Goal: Information Seeking & Learning: Learn about a topic

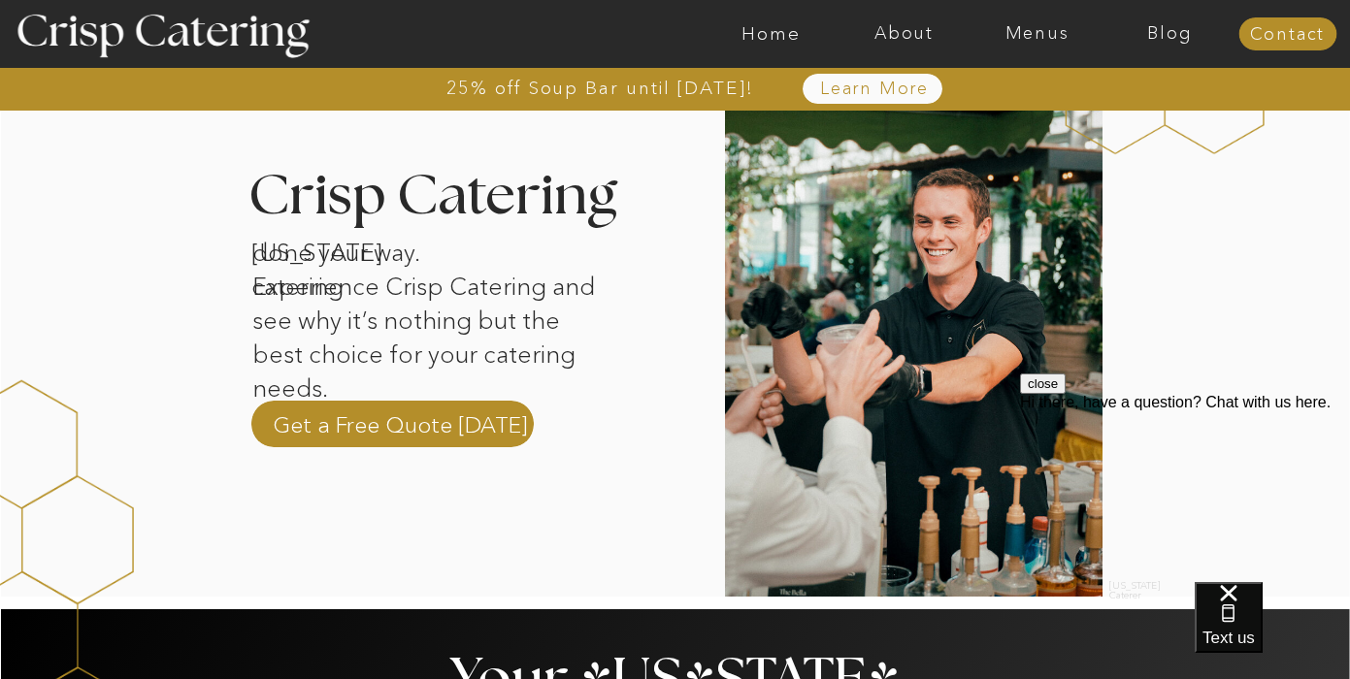
scroll to position [625, 0]
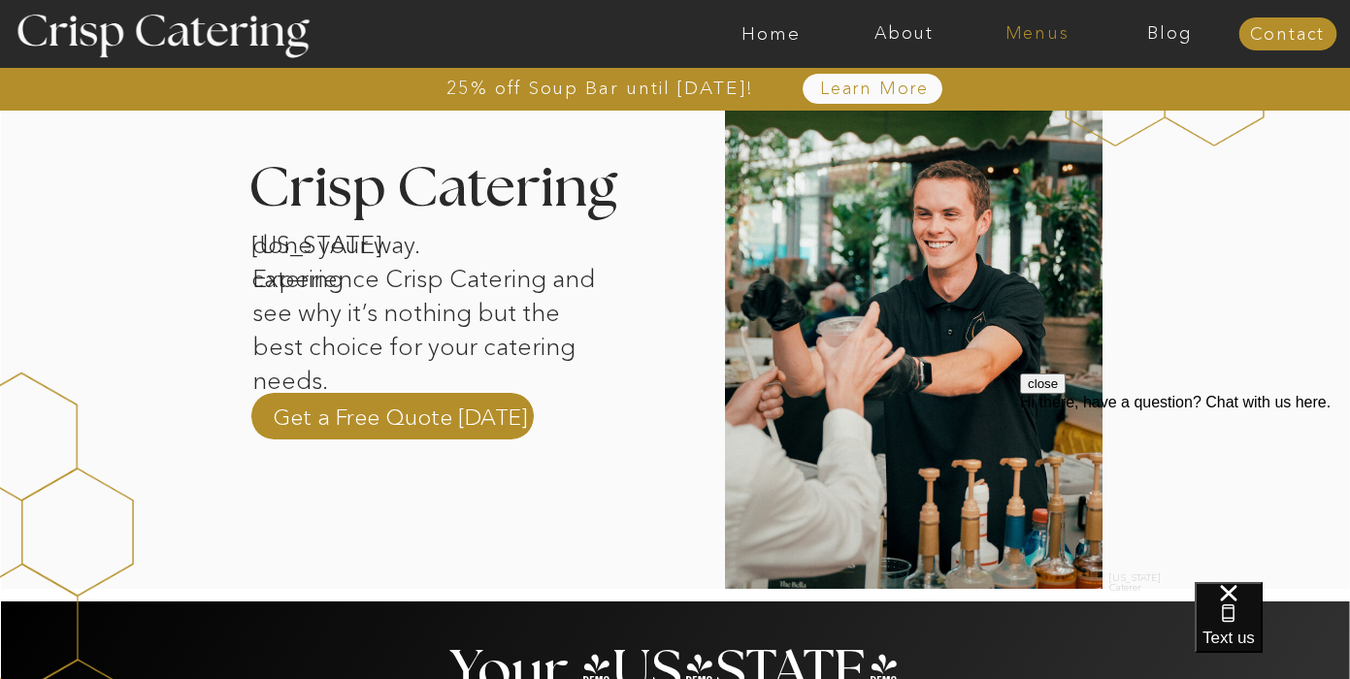
click at [1008, 38] on nav "Menus" at bounding box center [1036, 33] width 133 height 19
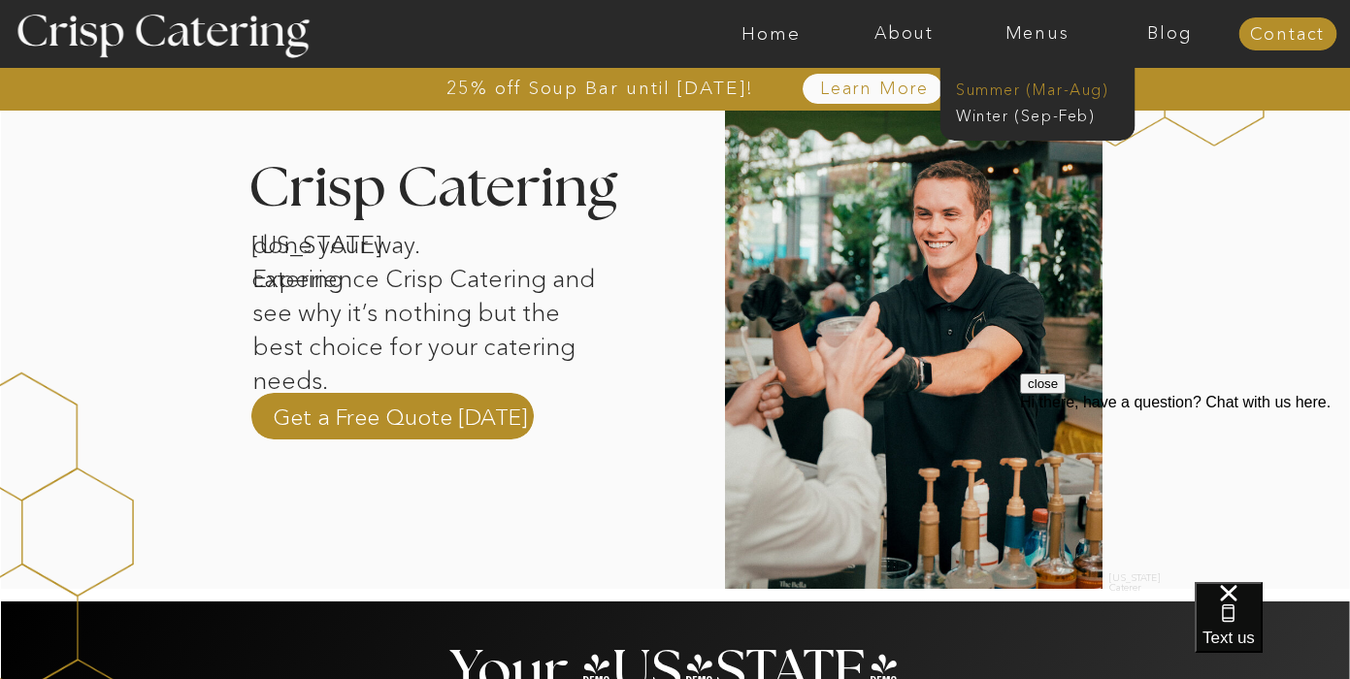
click at [983, 92] on nav "Summer (Mar-Aug)" at bounding box center [1043, 88] width 174 height 18
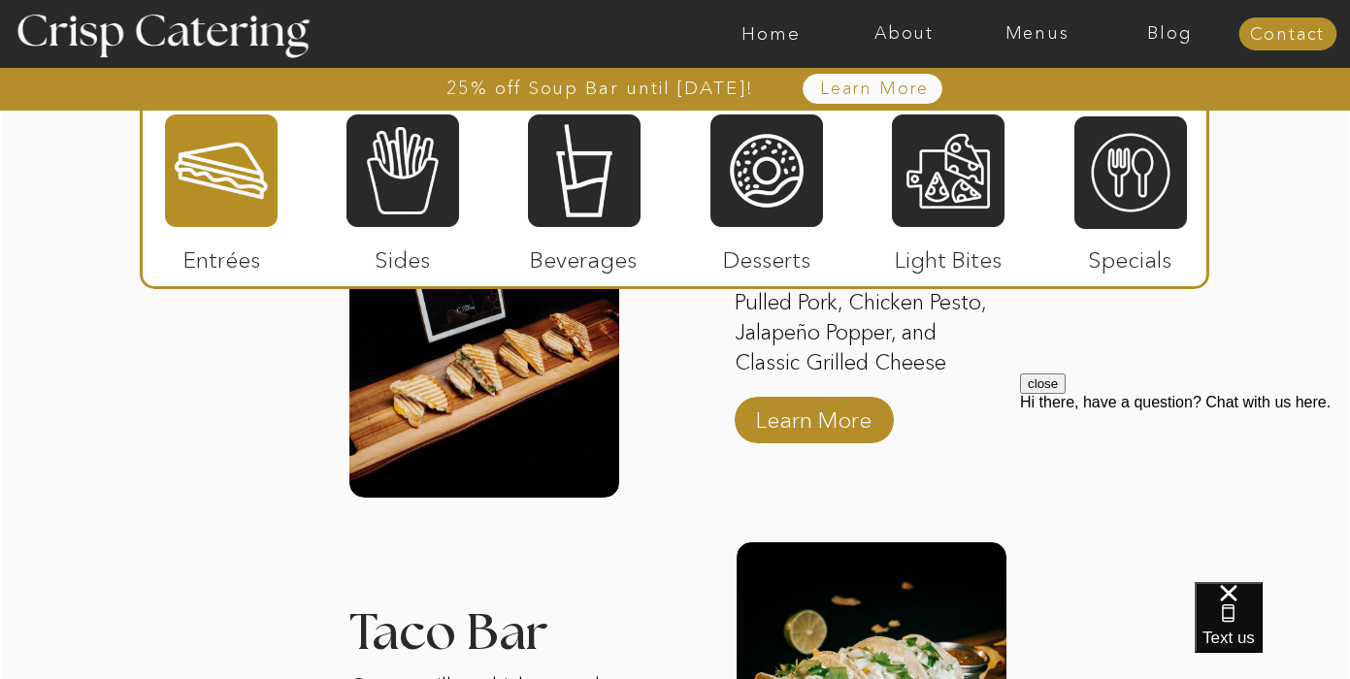
scroll to position [2060, 0]
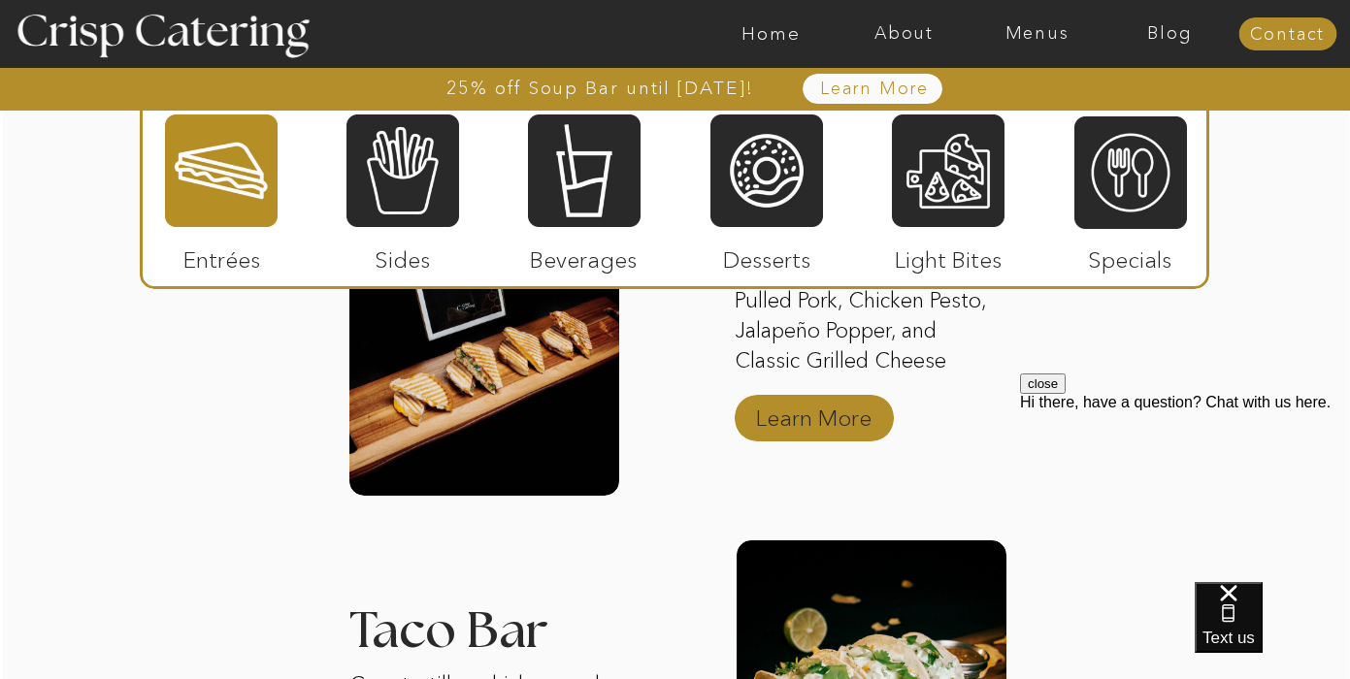
click at [796, 425] on p "Learn More" at bounding box center [813, 413] width 129 height 56
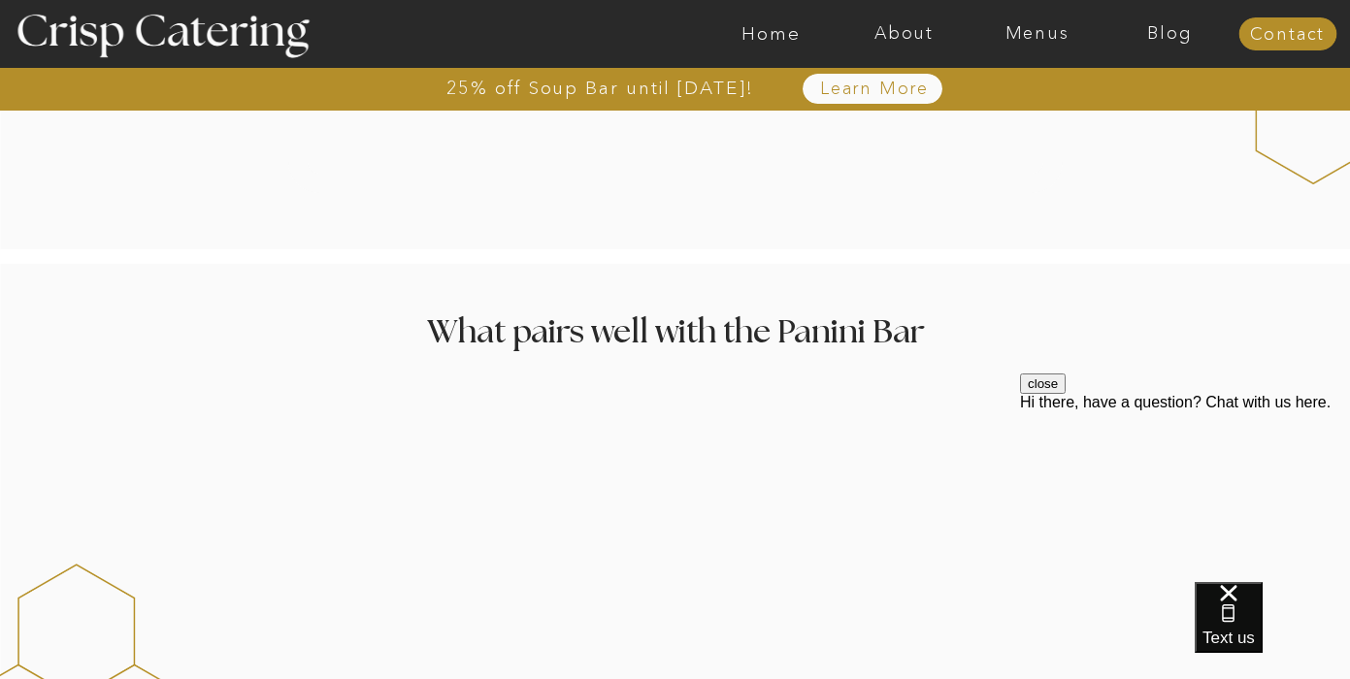
scroll to position [2359, 0]
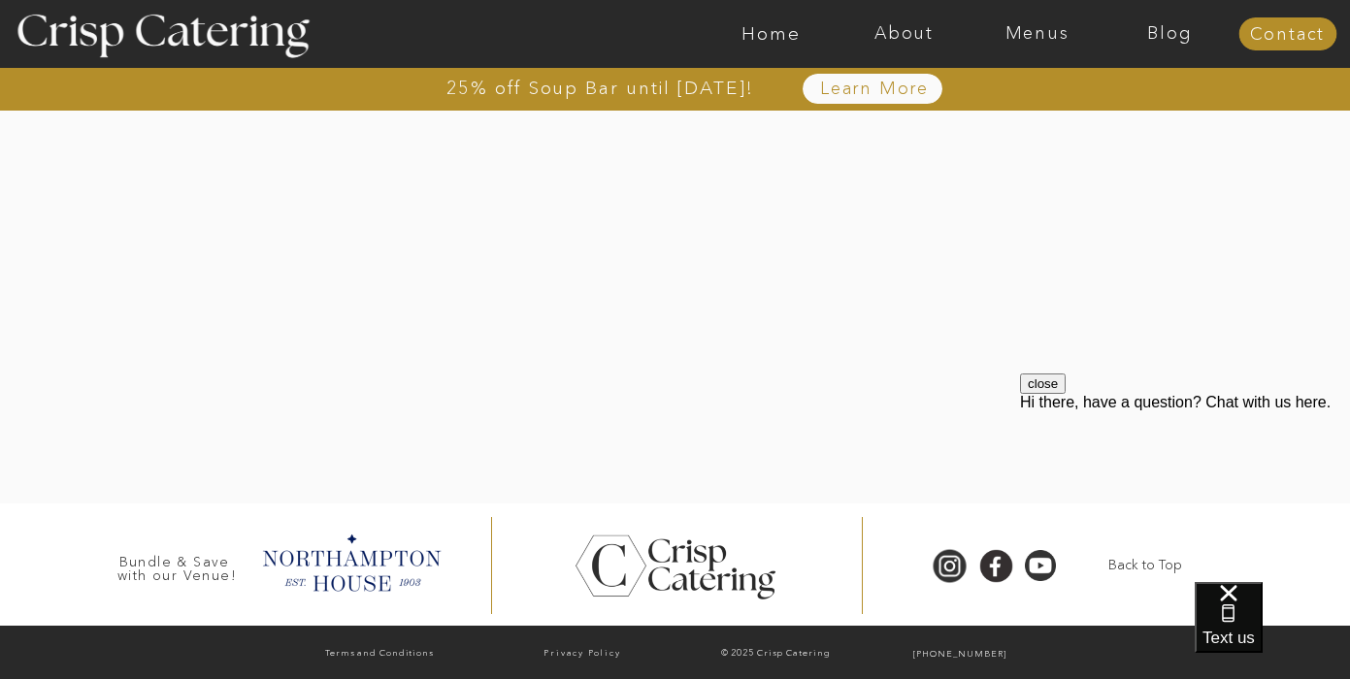
scroll to position [4167, 0]
click at [892, 27] on nav "About" at bounding box center [903, 33] width 133 height 19
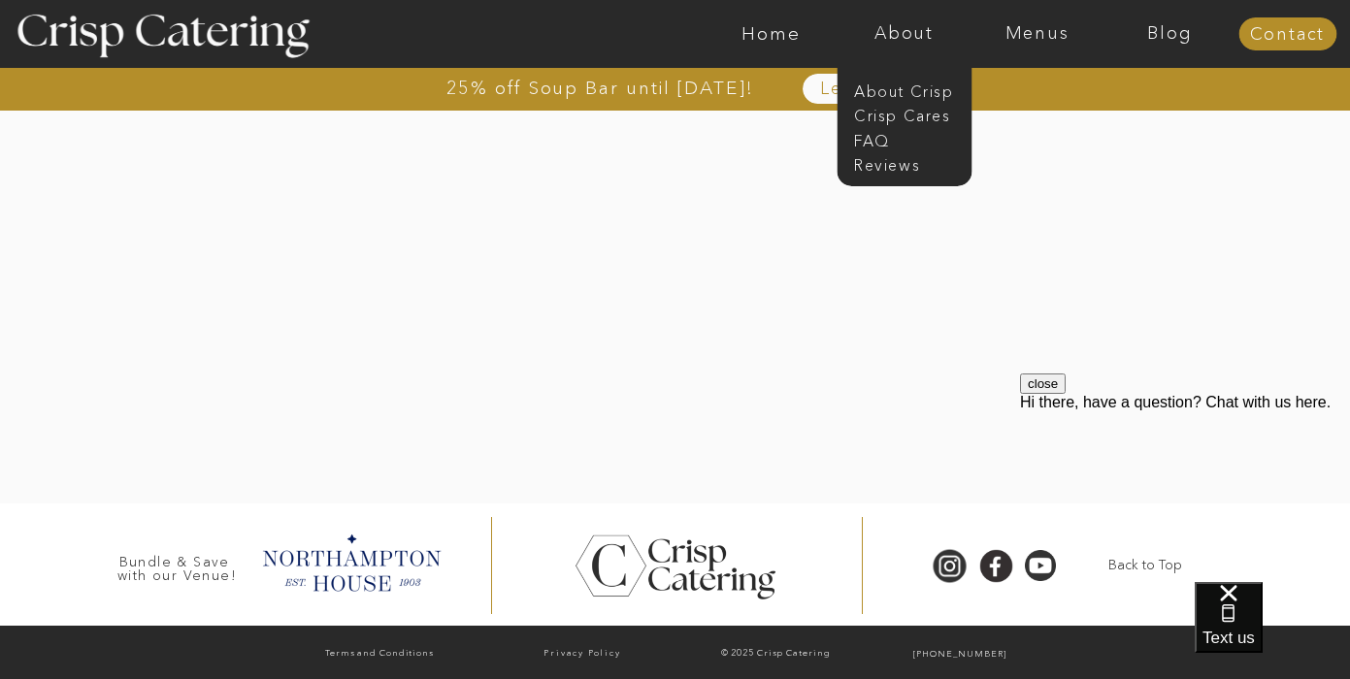
click at [222, 274] on div at bounding box center [676, 173] width 1352 height 662
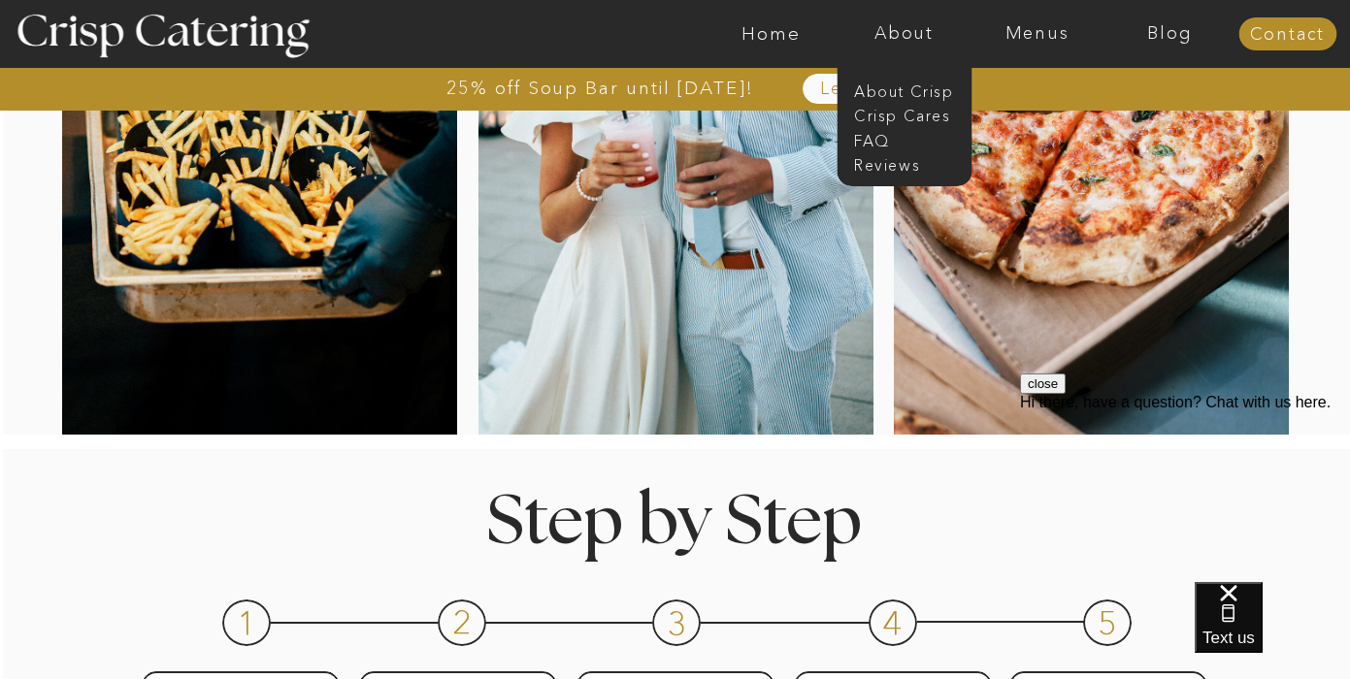
scroll to position [520, 0]
click at [1031, 33] on nav "Menus" at bounding box center [1036, 33] width 133 height 19
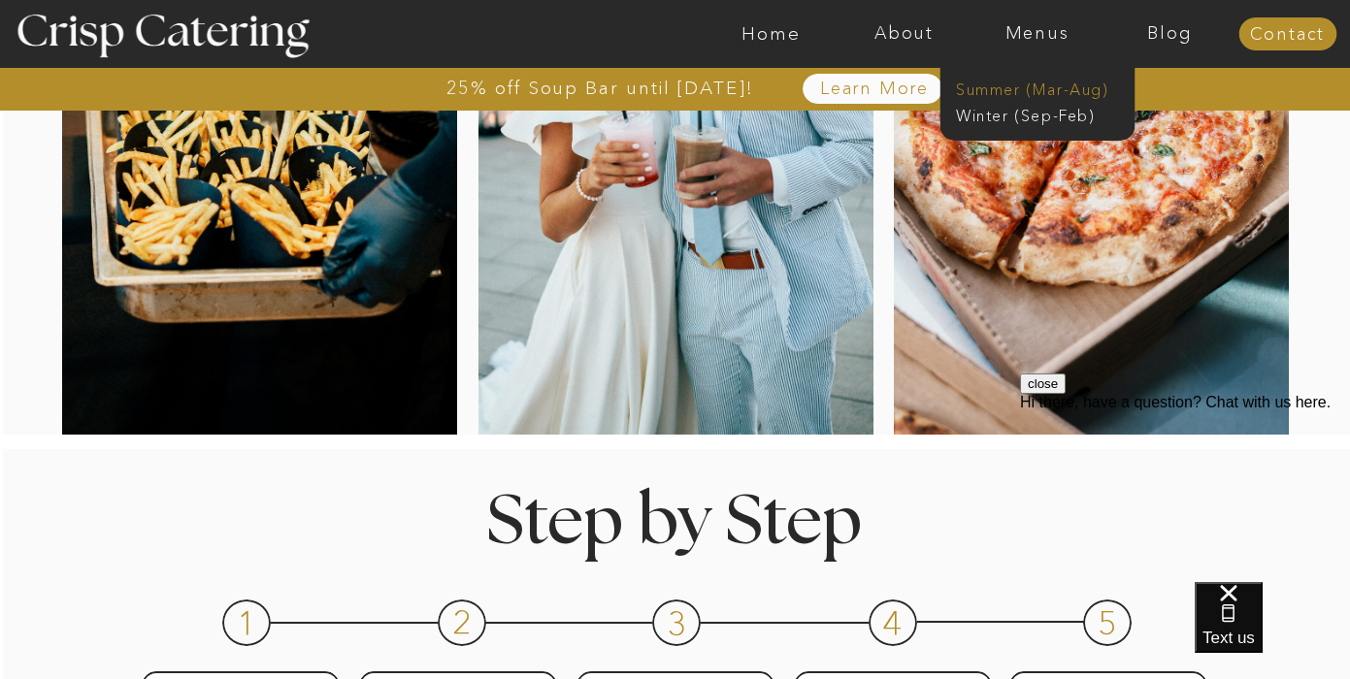
click at [997, 82] on nav "Summer (Mar-Aug)" at bounding box center [1043, 88] width 174 height 18
click at [990, 93] on nav "Summer (Mar-Aug)" at bounding box center [1043, 88] width 174 height 18
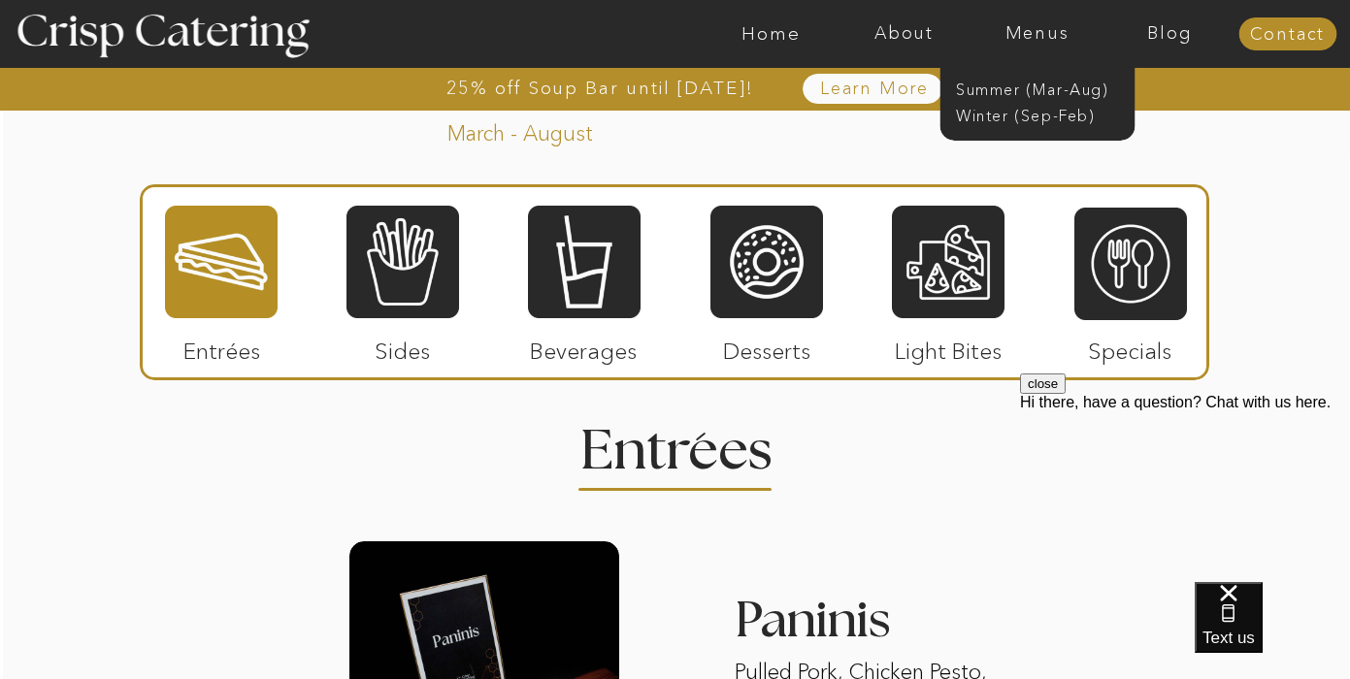
scroll to position [1681, 0]
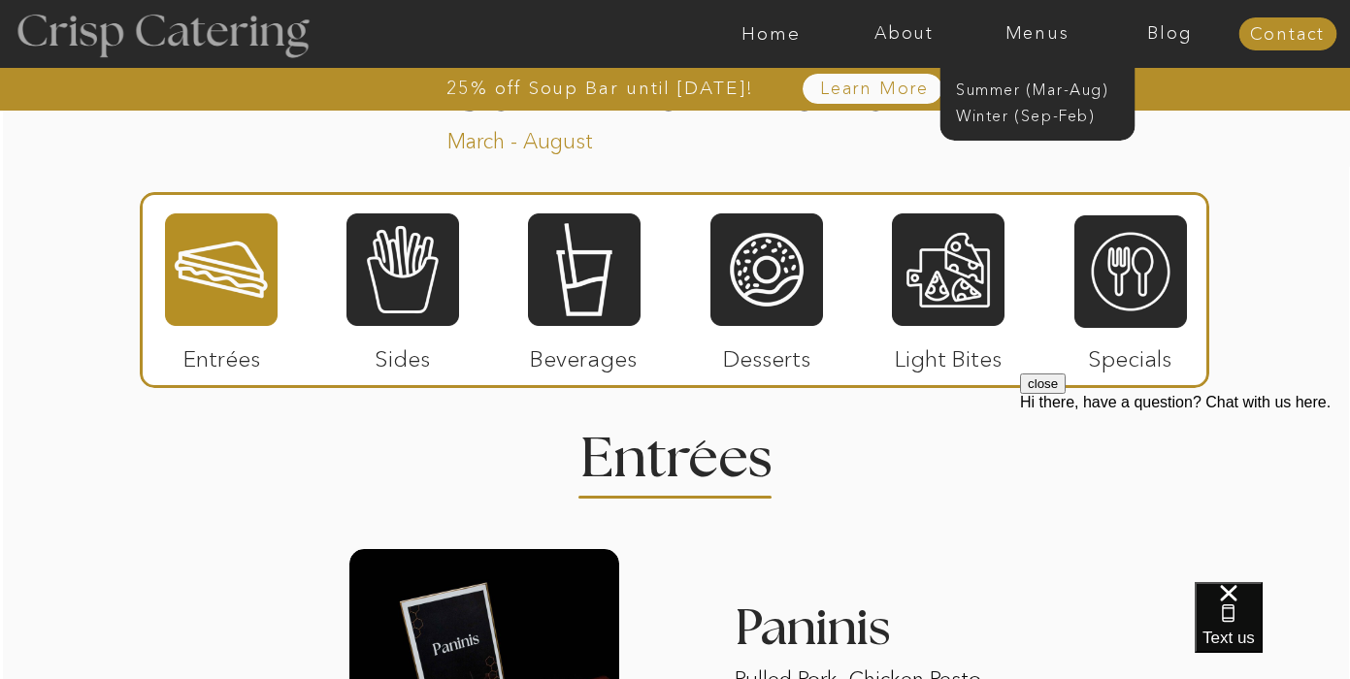
scroll to position [520, 0]
